Goal: Task Accomplishment & Management: Complete application form

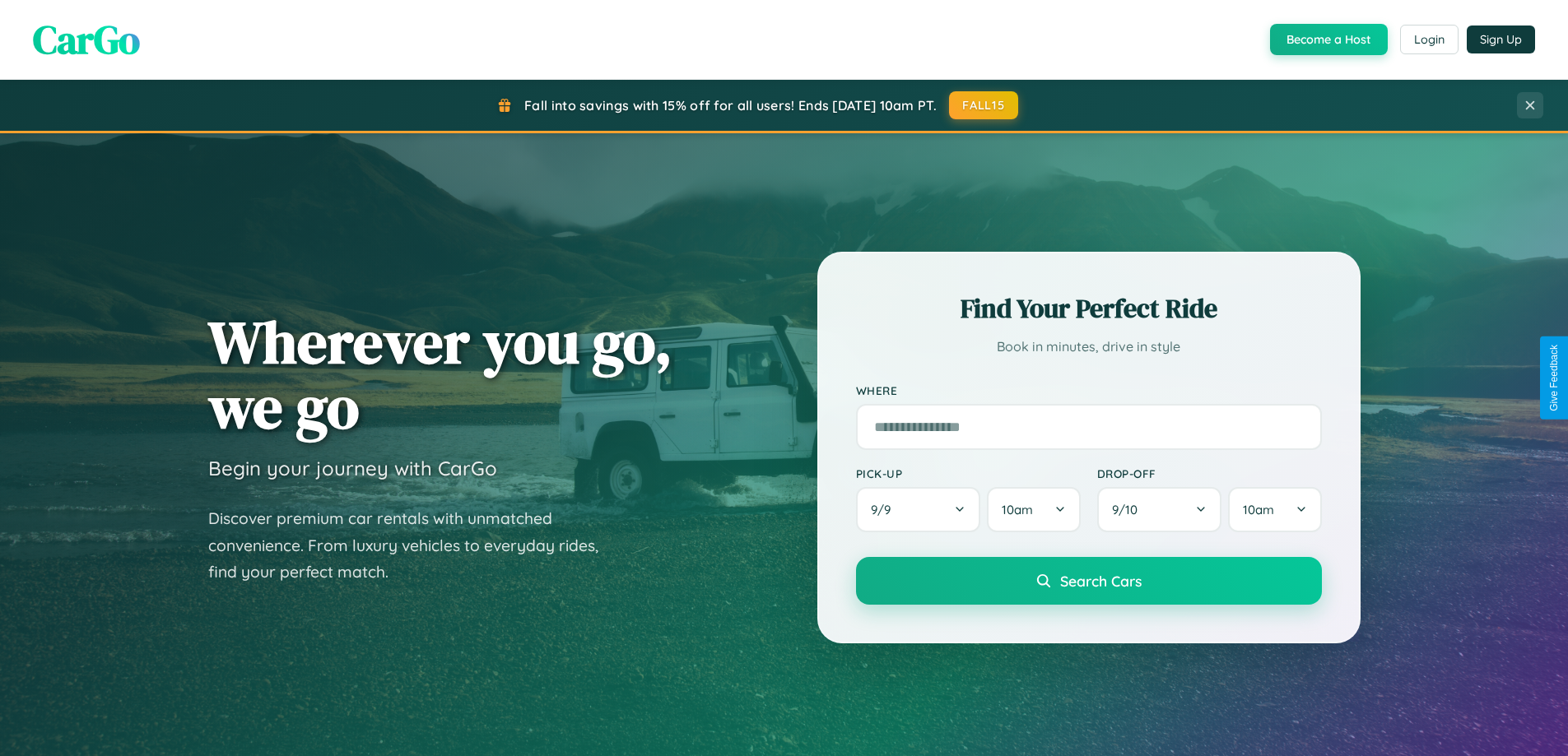
scroll to position [3165, 0]
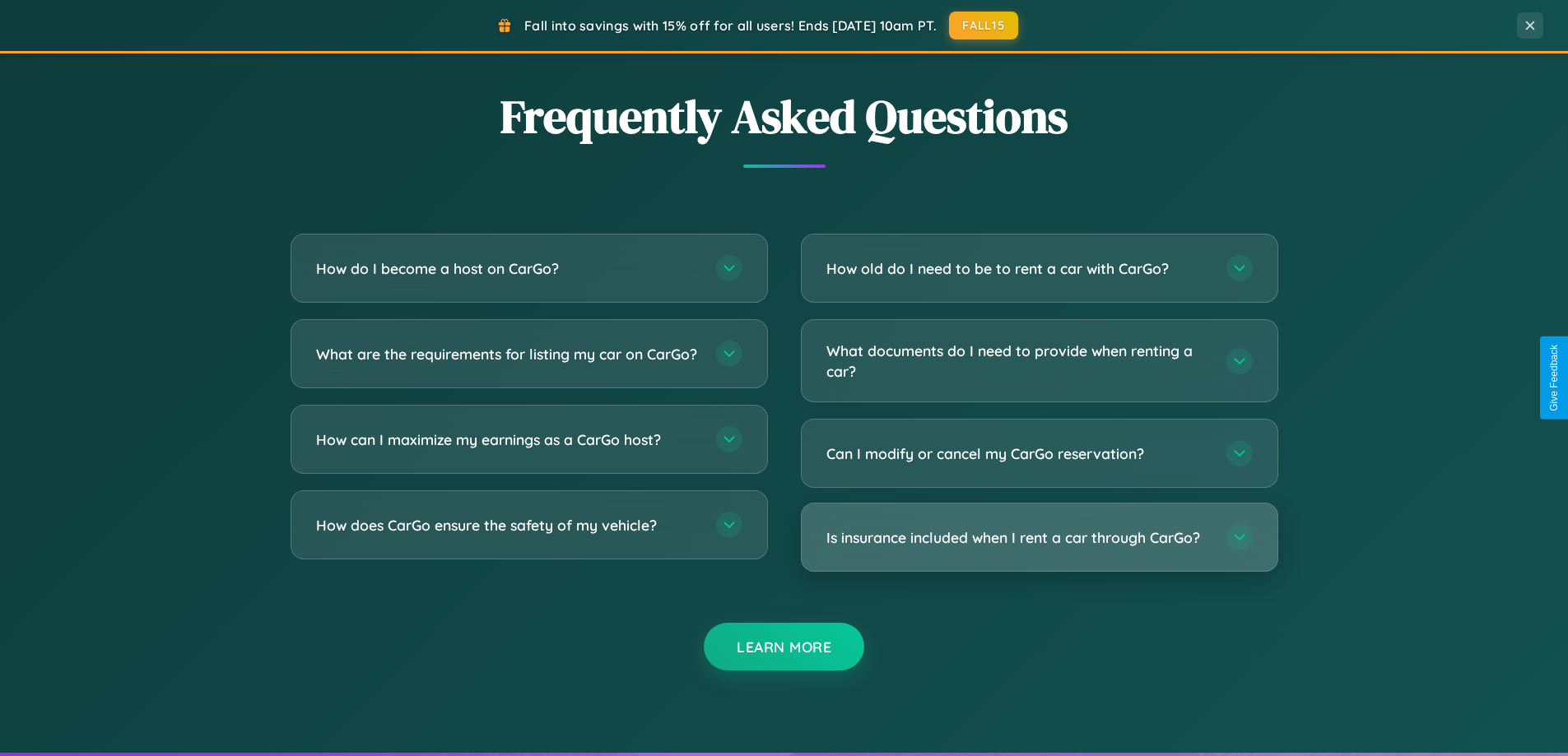
click at [1039, 537] on h3 "Is insurance included when I rent a car through CarGo?" at bounding box center [1018, 537] width 384 height 21
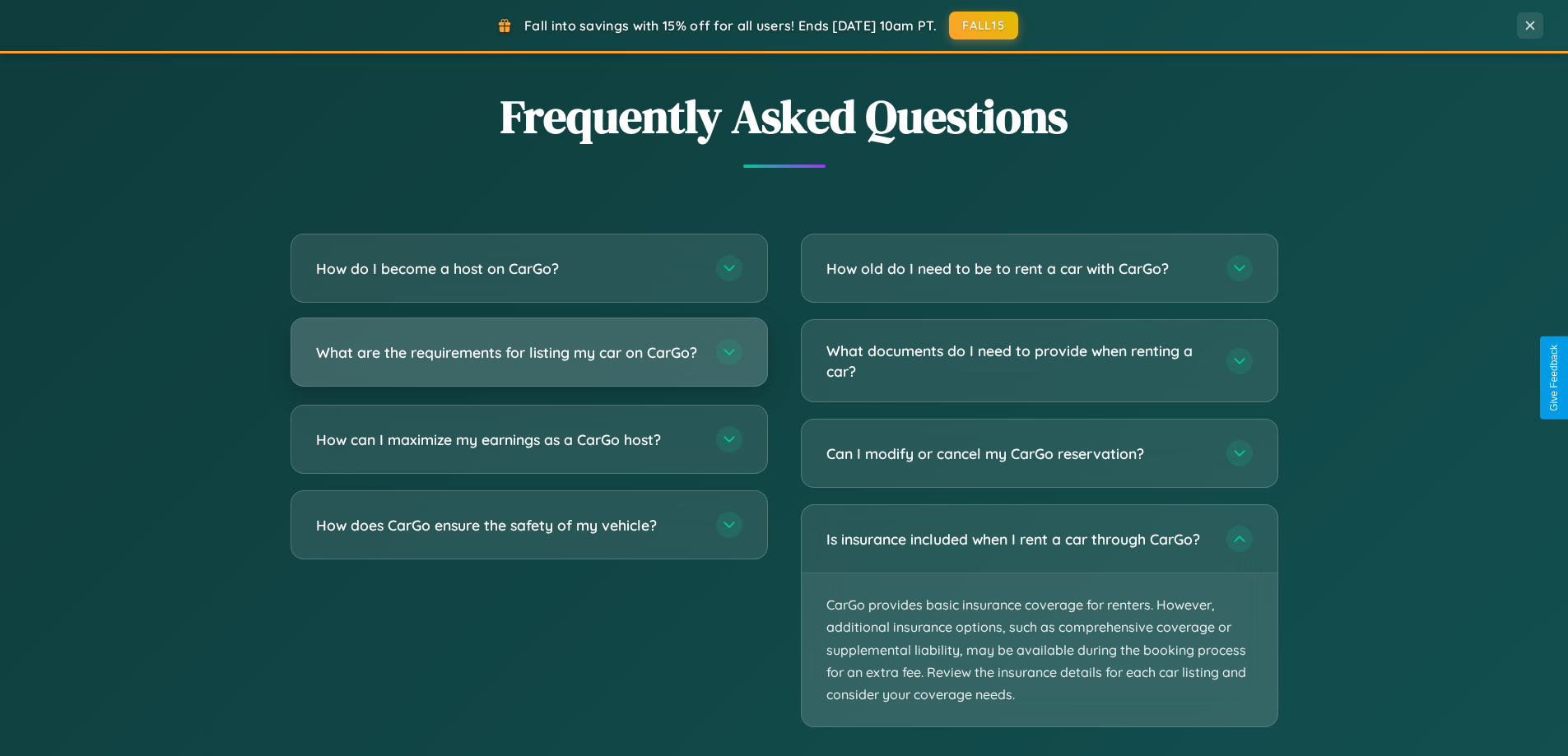
click at [528, 359] on h3 "What are the requirements for listing my car on CarGo?" at bounding box center [507, 353] width 384 height 21
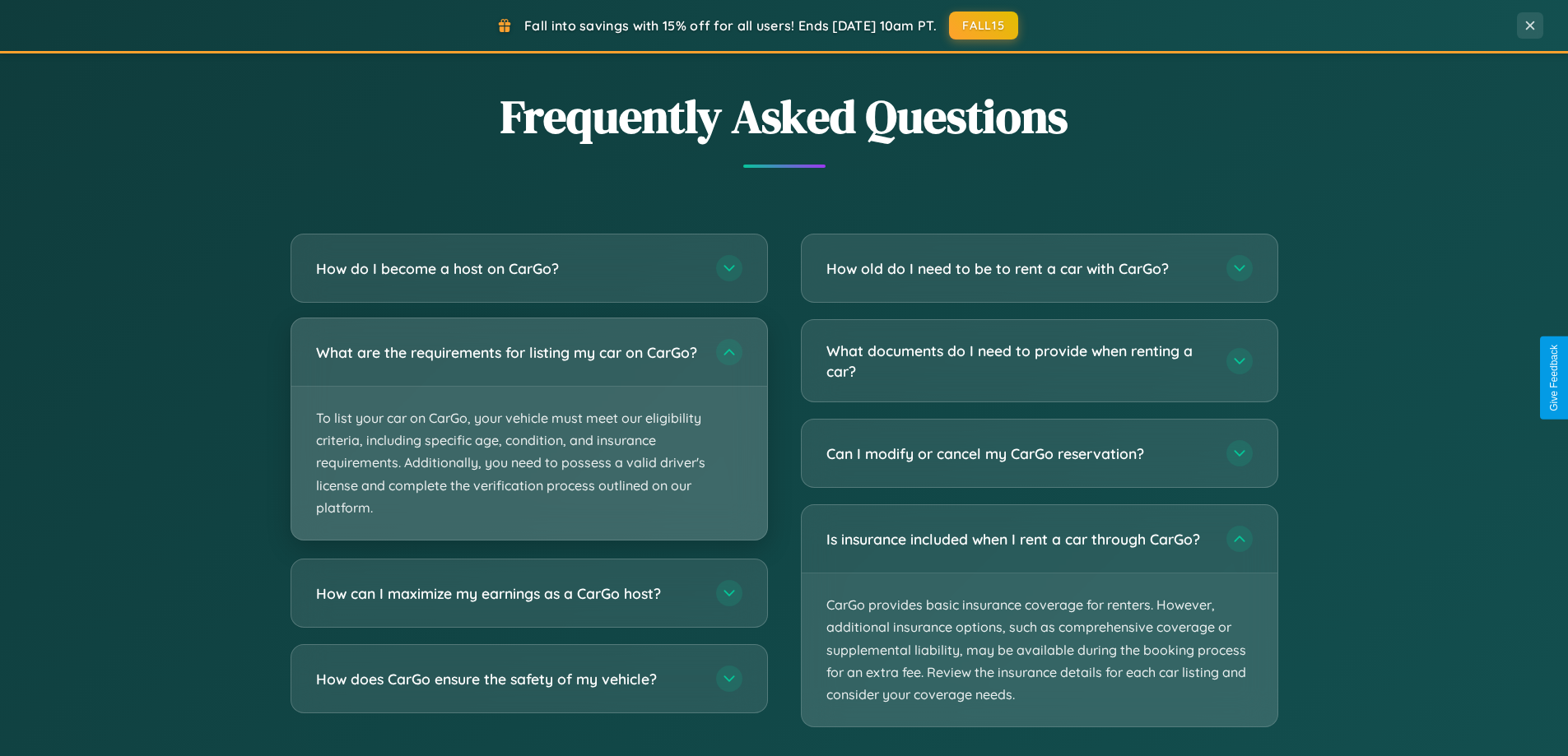
click at [528, 436] on p "To list your car on CarGo, your vehicle must meet our eligibility criteria, inc…" at bounding box center [529, 463] width 476 height 153
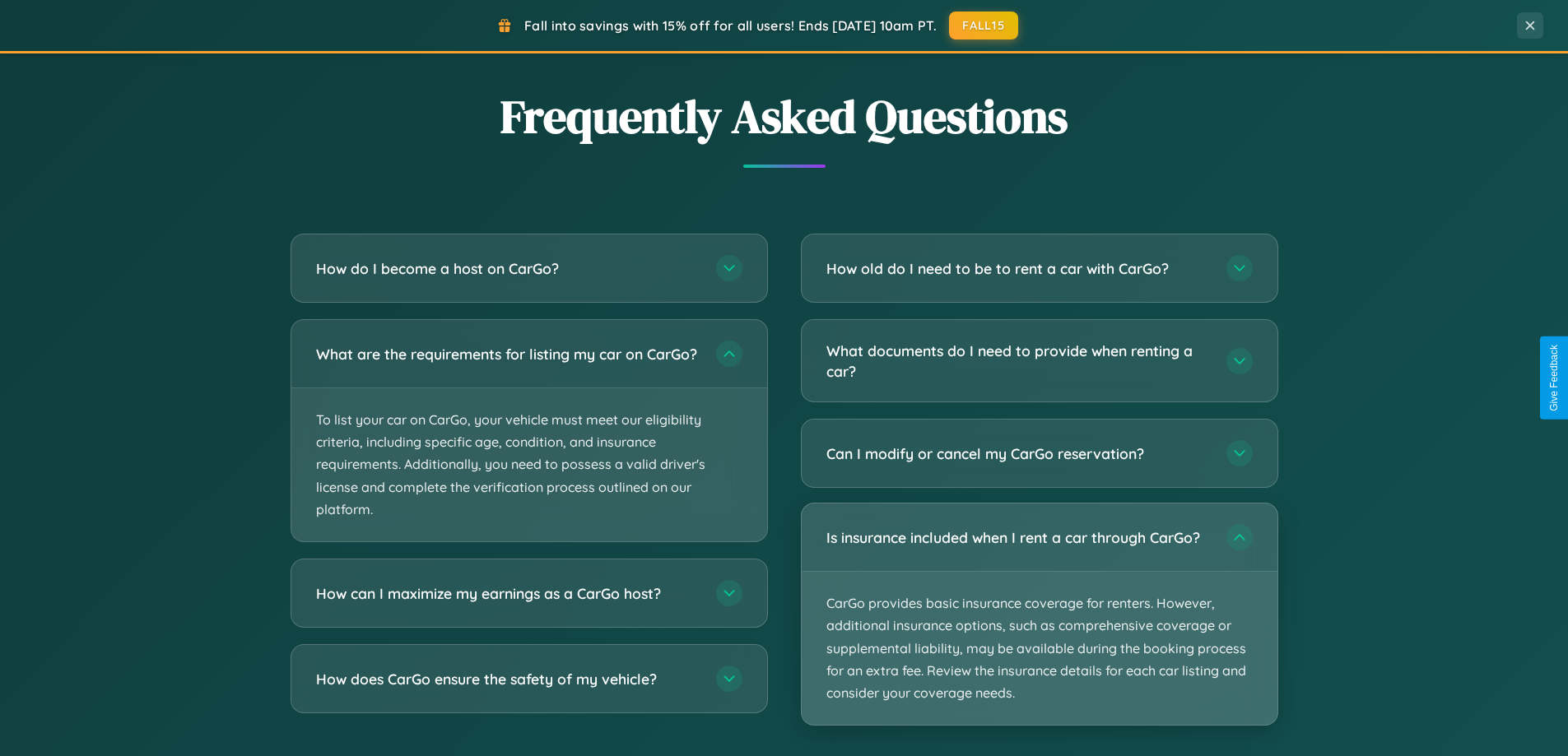
click at [1039, 615] on p "CarGo provides basic insurance coverage for renters. However, additional insura…" at bounding box center [1039, 647] width 476 height 153
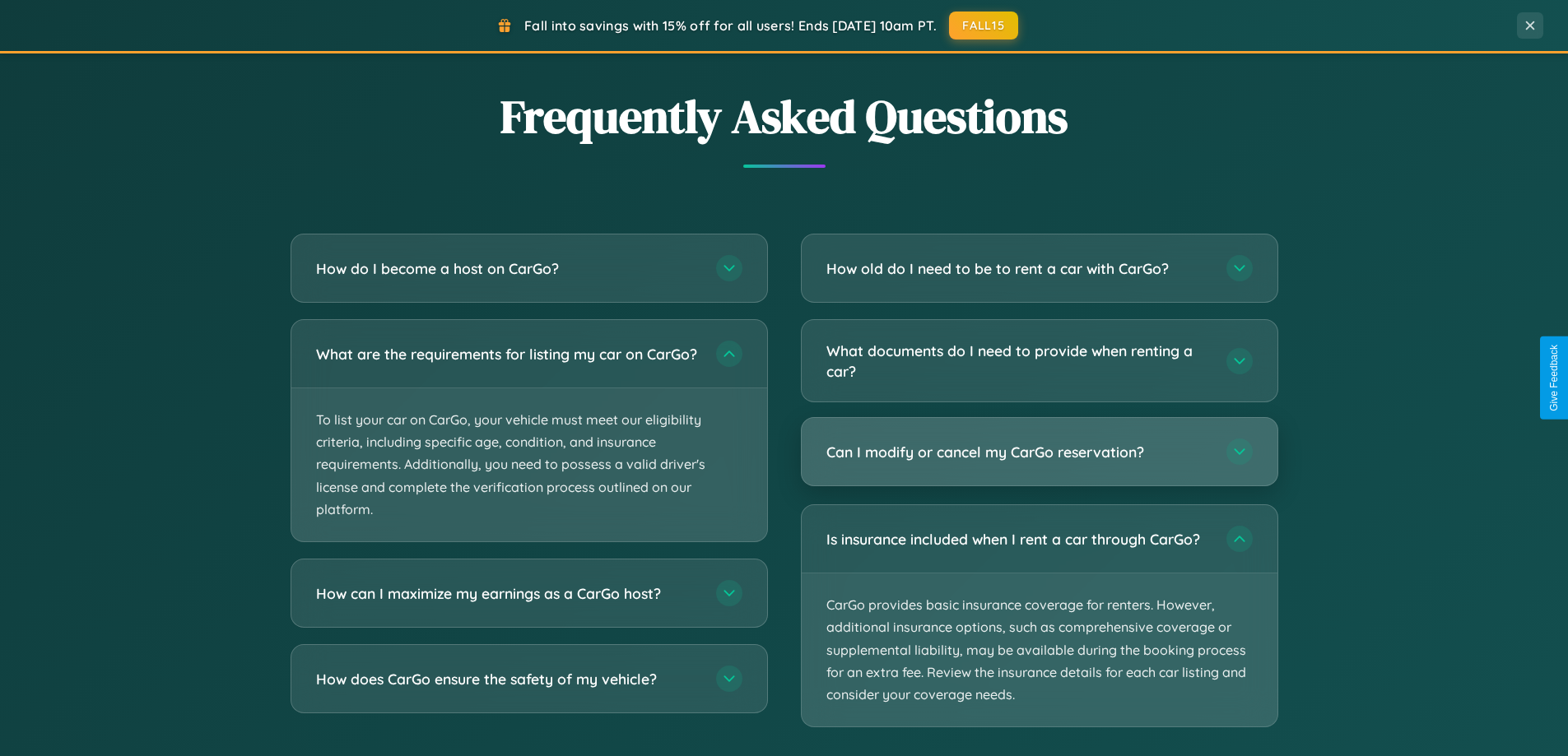
click at [1039, 452] on h3 "Can I modify or cancel my CarGo reservation?" at bounding box center [1018, 452] width 384 height 21
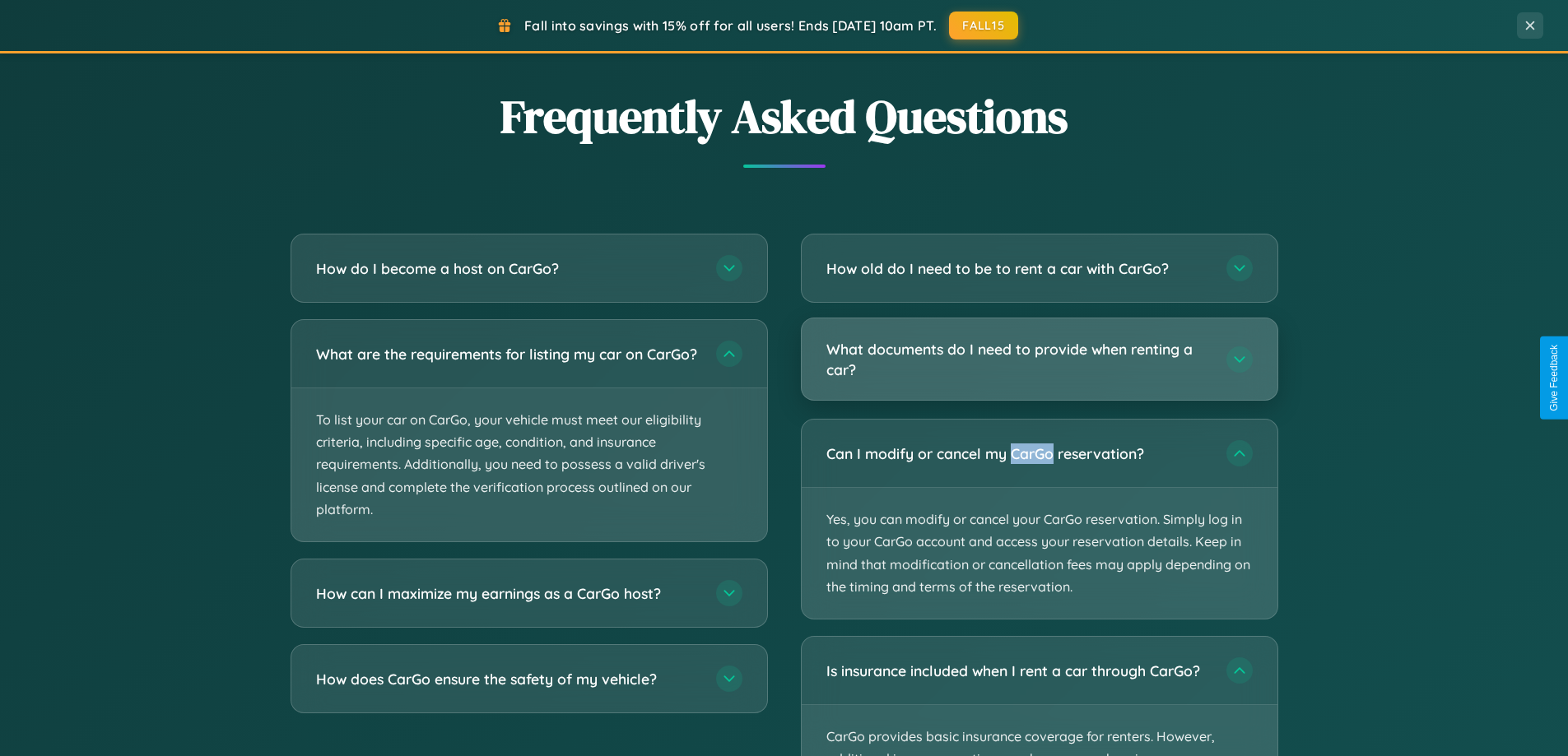
click at [1039, 359] on h3 "What documents do I need to provide when renting a car?" at bounding box center [1018, 359] width 384 height 40
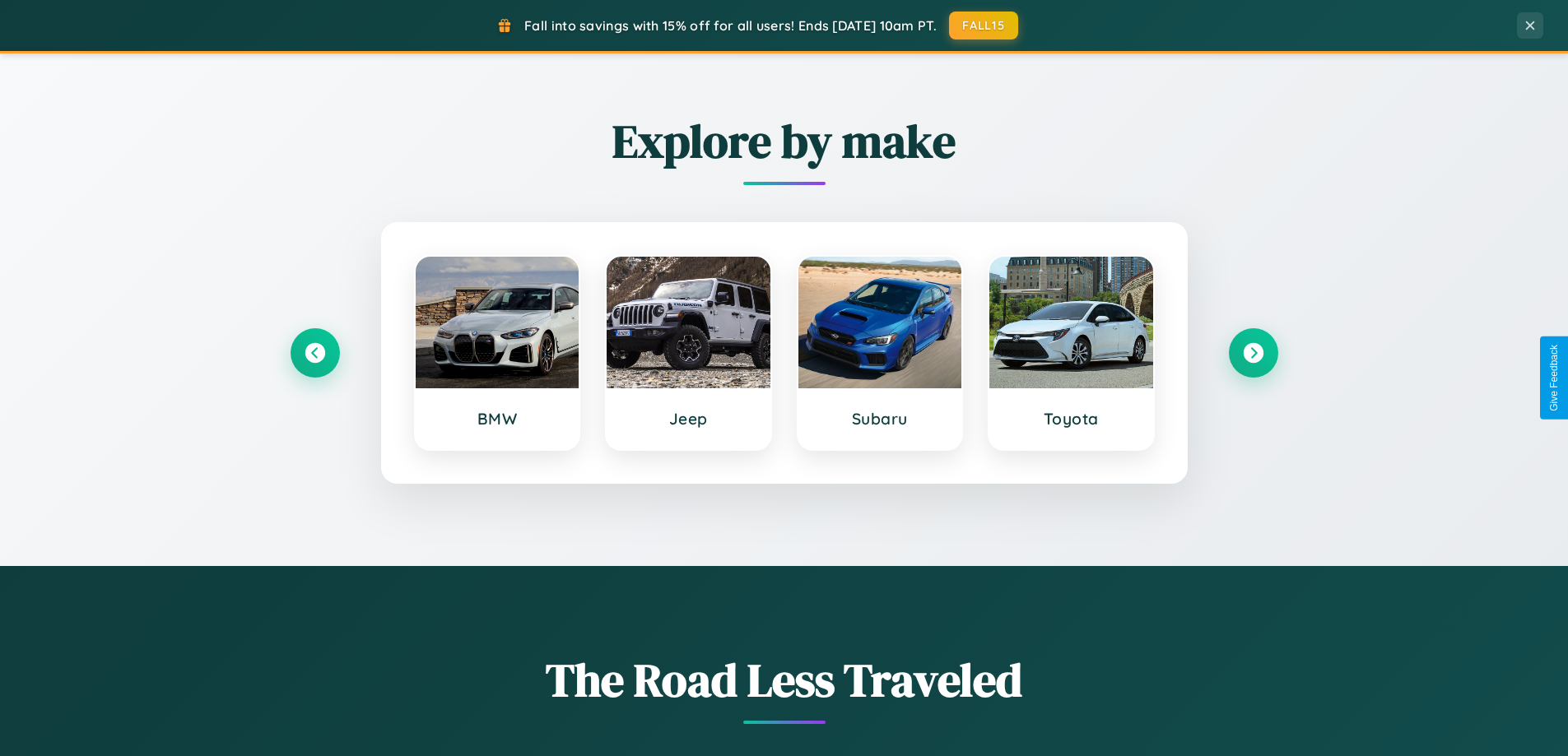
scroll to position [0, 0]
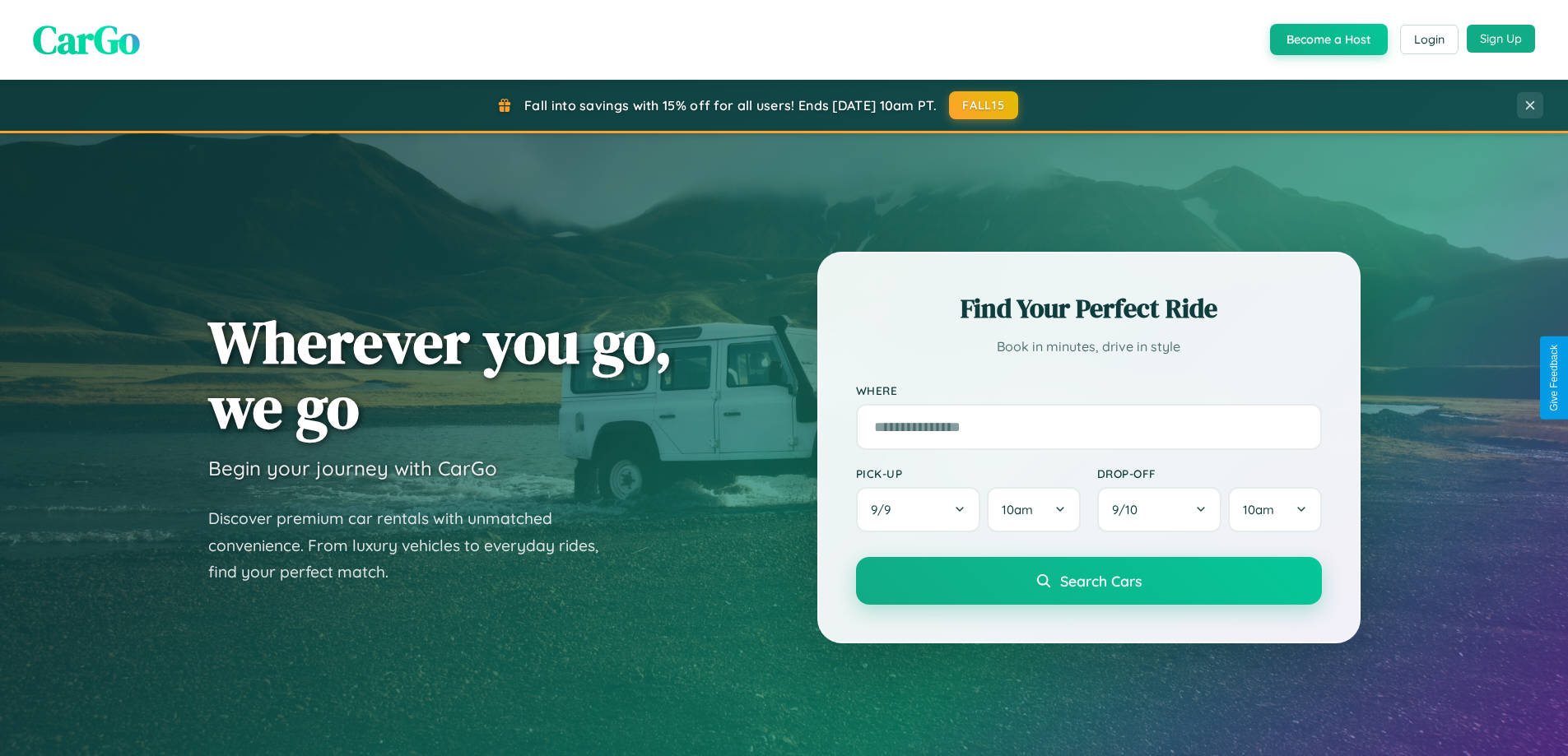
click at [1500, 38] on button "Sign Up" at bounding box center [1501, 38] width 69 height 28
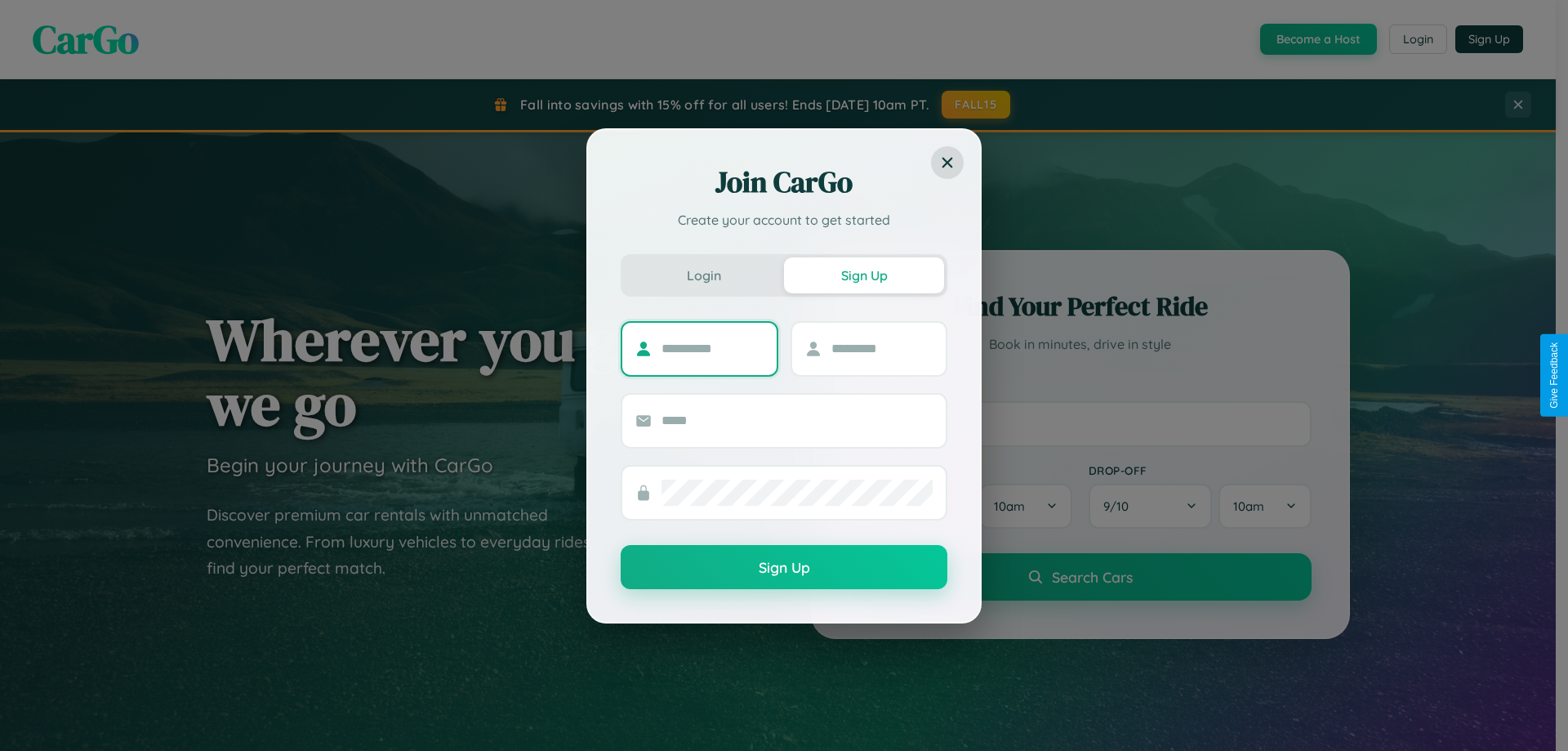
click at [713, 348] on input "text" at bounding box center [713, 349] width 102 height 27
type input "********"
click at [881, 348] on input "text" at bounding box center [882, 349] width 102 height 27
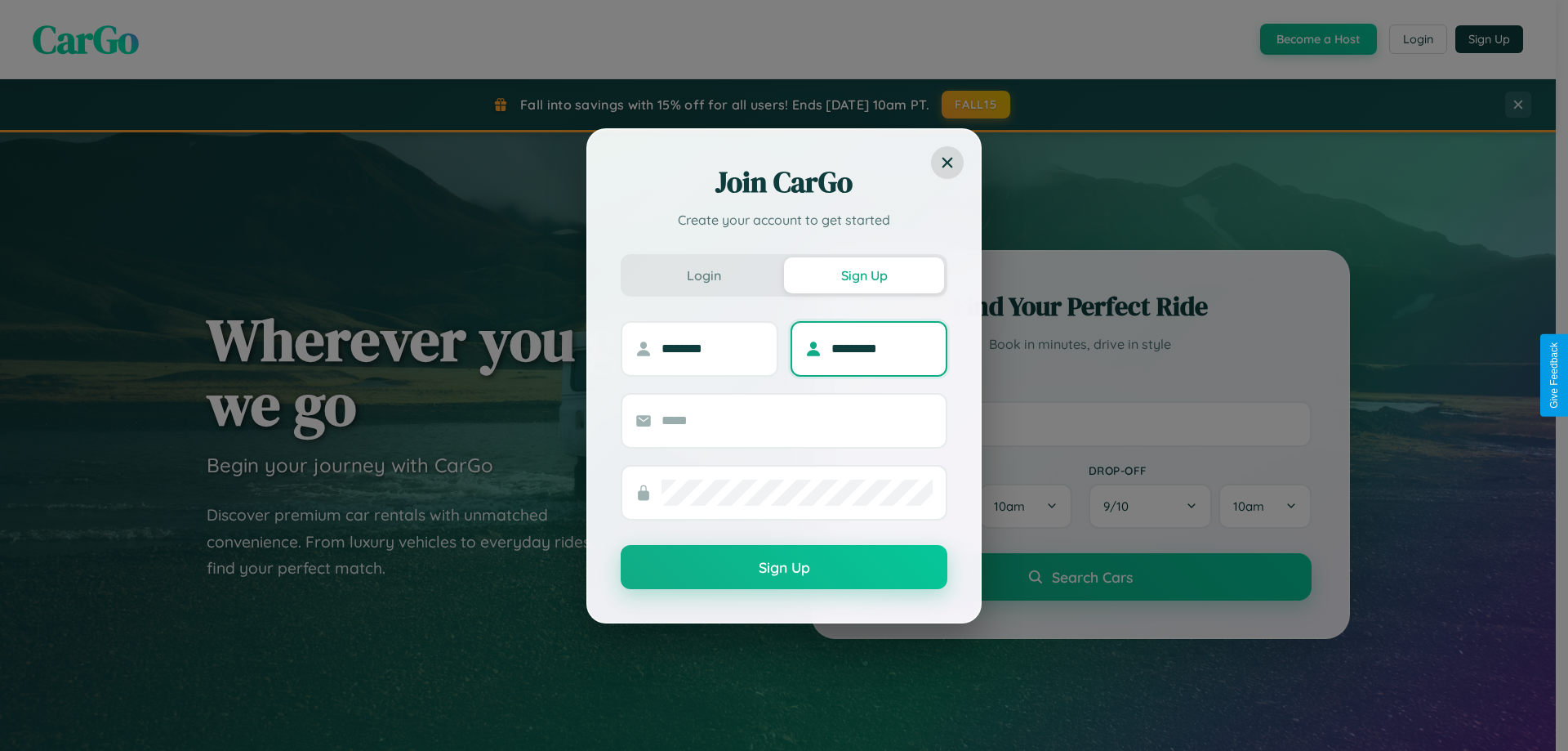
type input "*********"
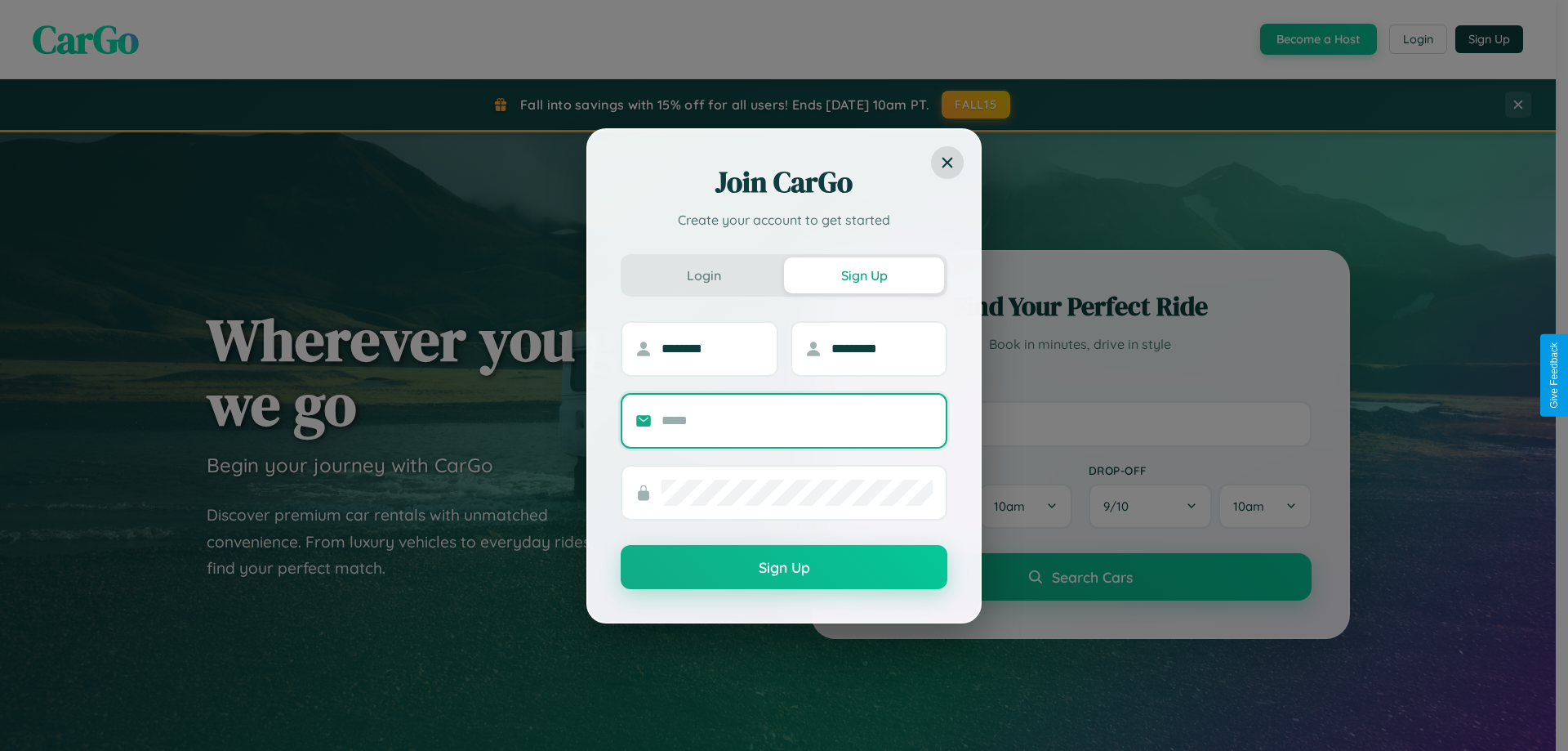
click at [797, 420] on input "text" at bounding box center [797, 421] width 271 height 27
type input "**********"
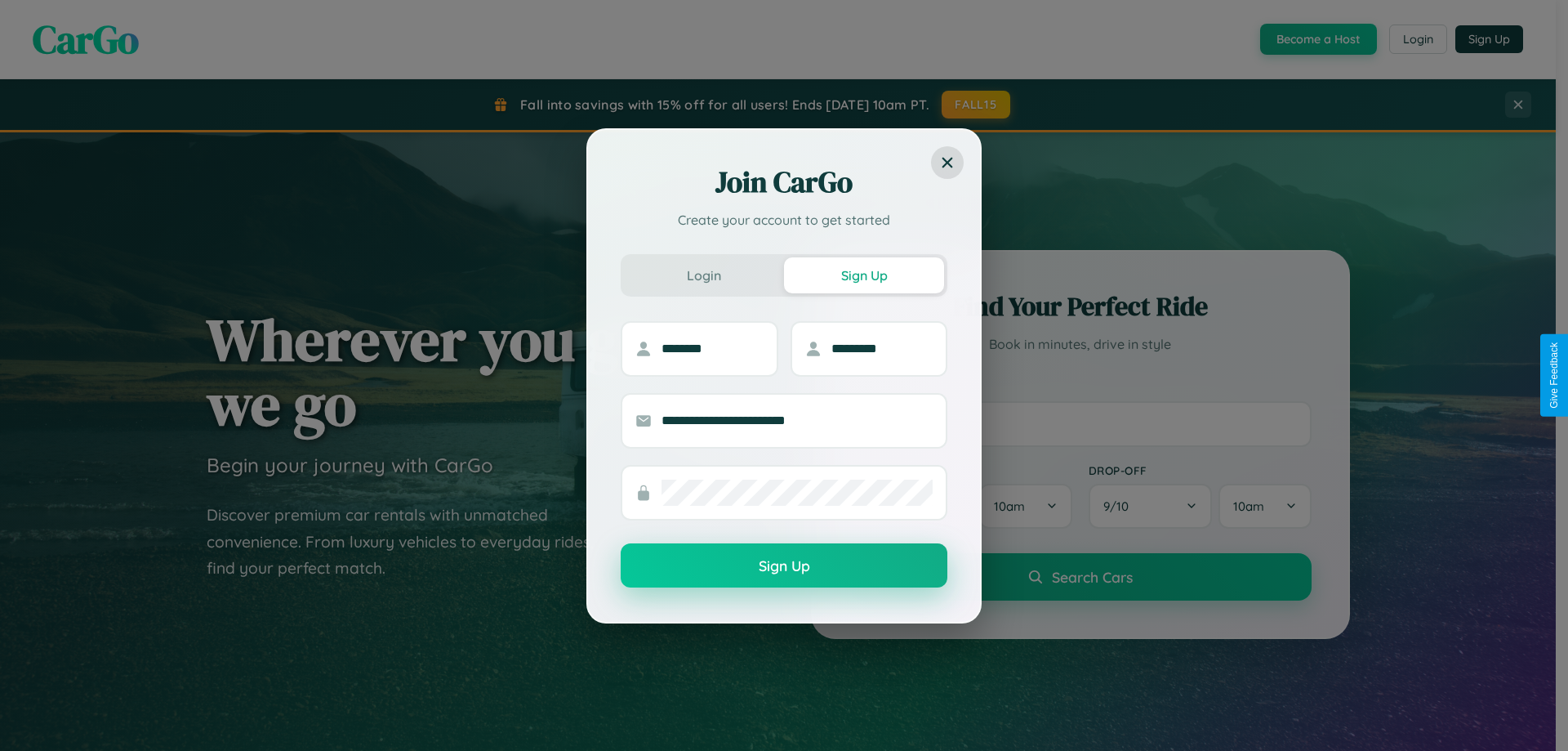
click at [784, 565] on button "Sign Up" at bounding box center [784, 565] width 327 height 44
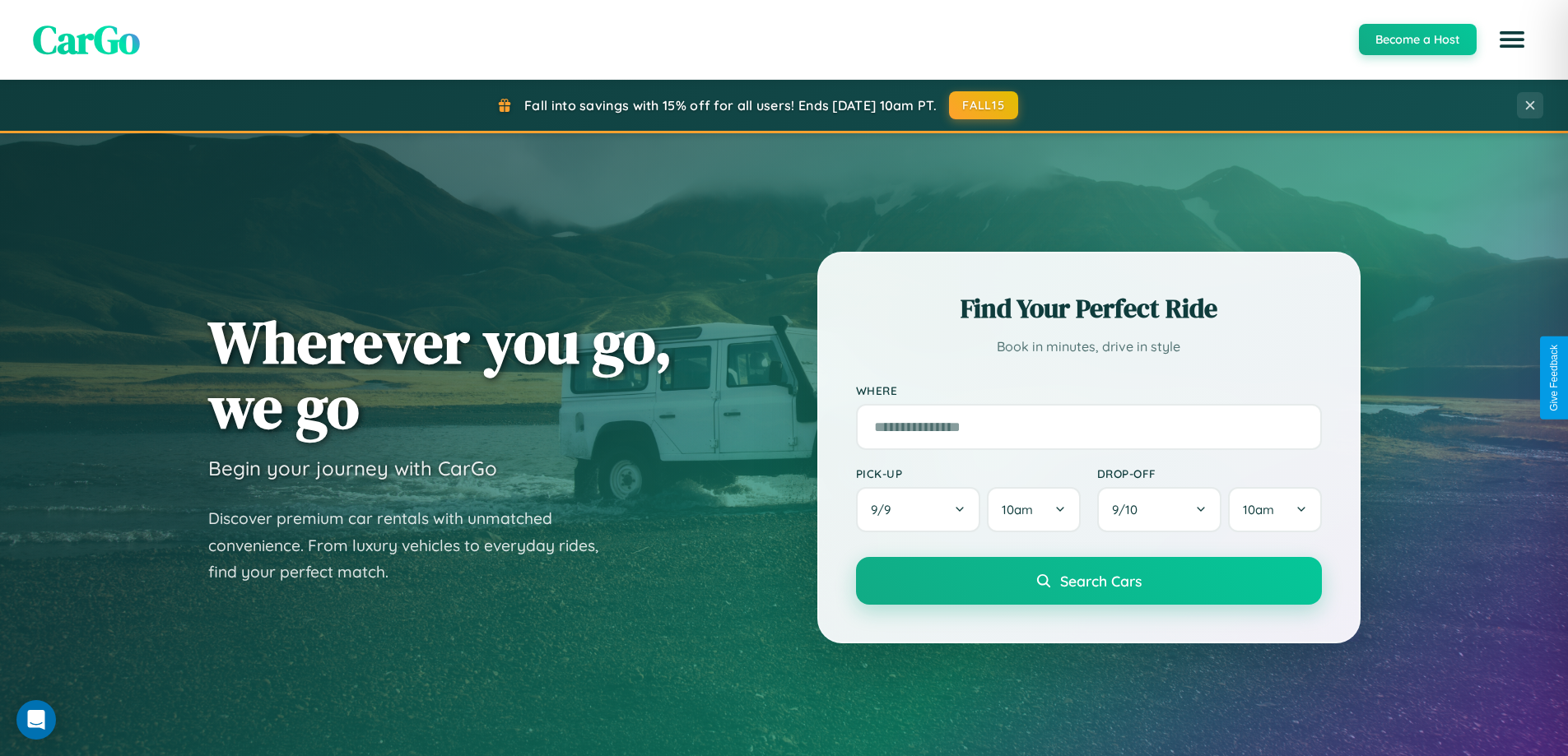
scroll to position [1927, 0]
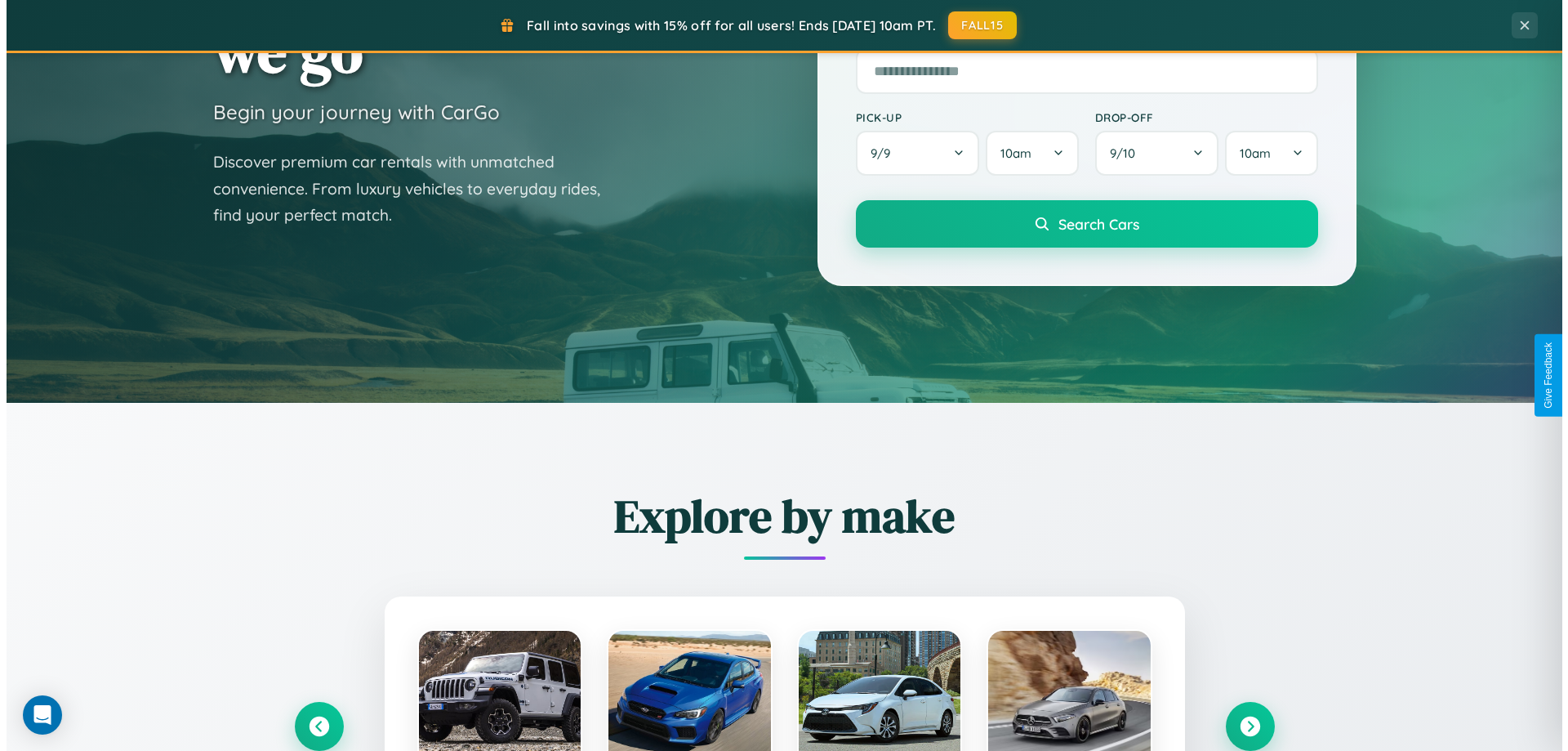
scroll to position [0, 0]
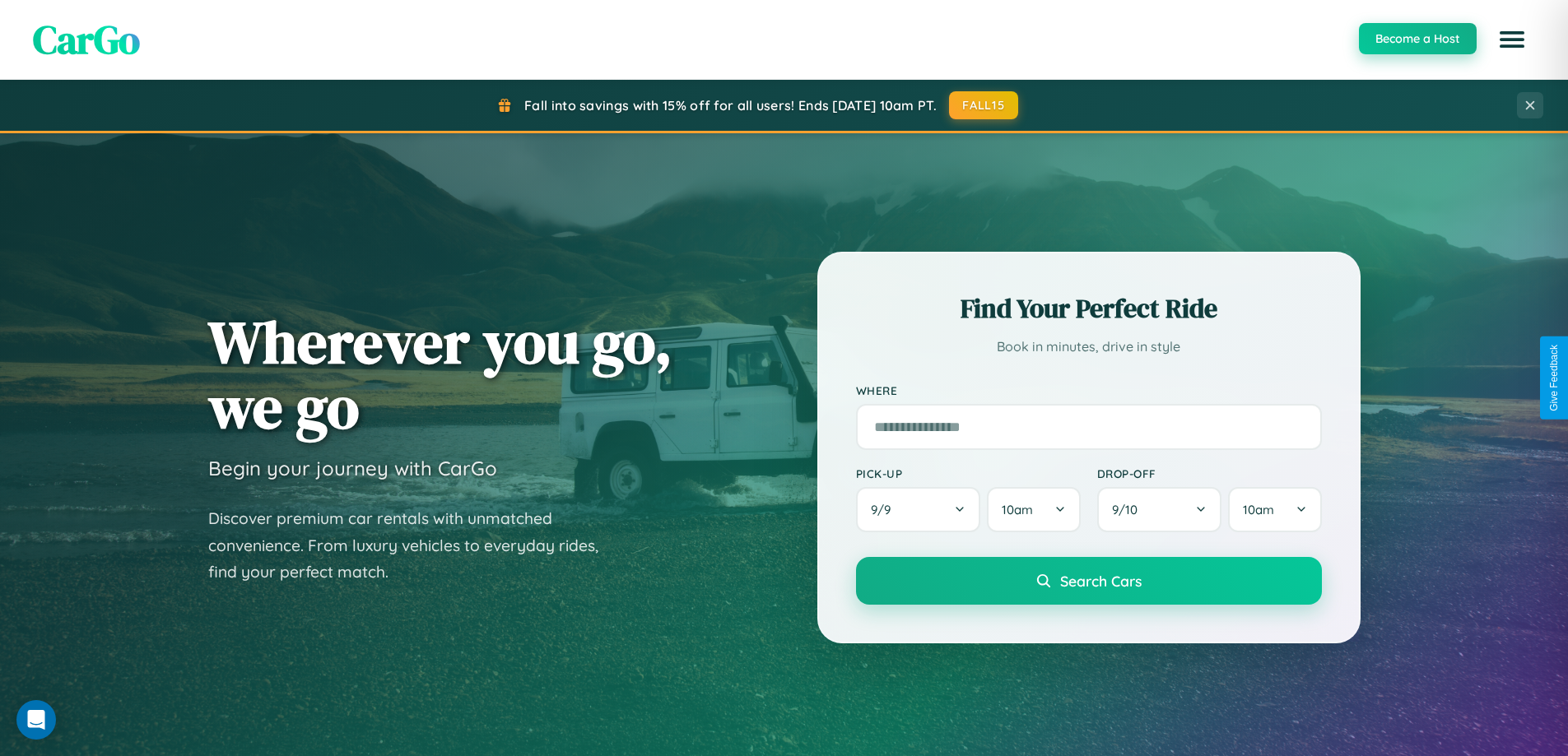
click at [1417, 38] on button "Become a Host" at bounding box center [1418, 38] width 118 height 31
